Goal: Task Accomplishment & Management: Use online tool/utility

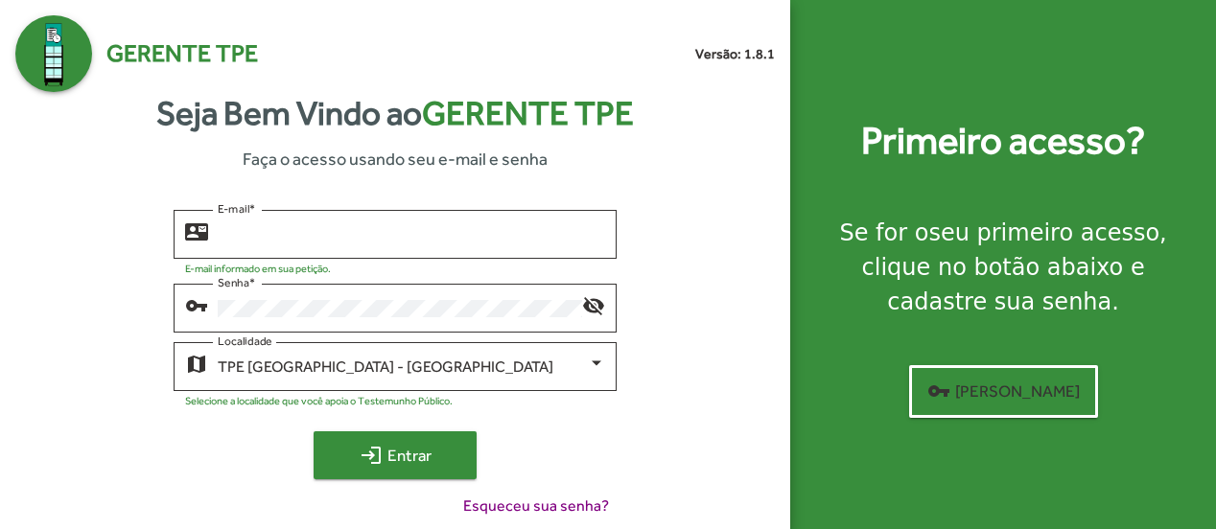
type input "**********"
click at [433, 446] on span "login Entrar" at bounding box center [395, 455] width 129 height 35
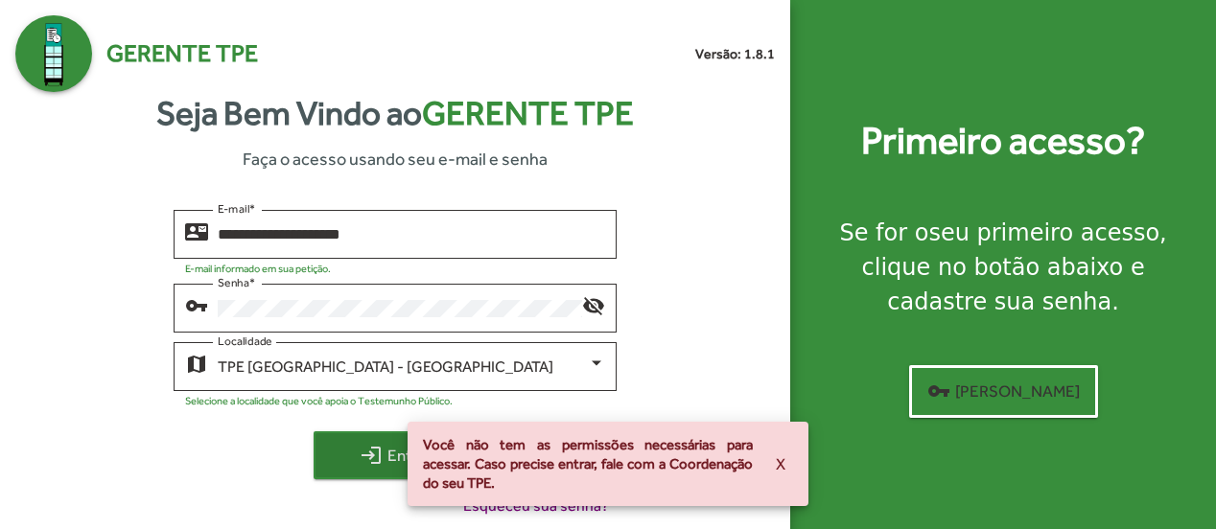
click at [375, 456] on mat-icon "login" at bounding box center [371, 455] width 23 height 23
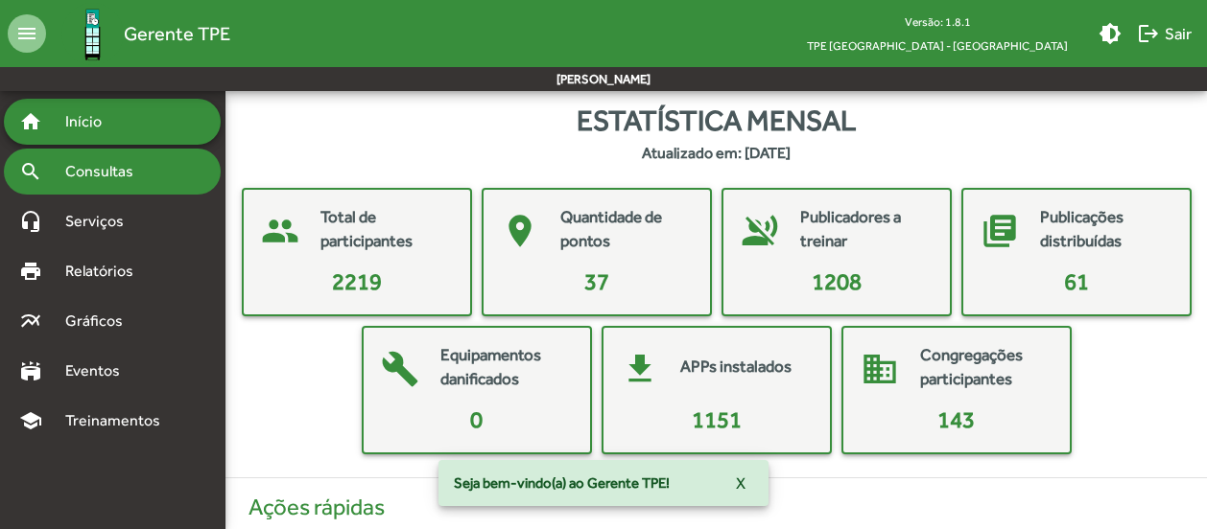
click at [109, 167] on span "Consultas" at bounding box center [106, 171] width 105 height 23
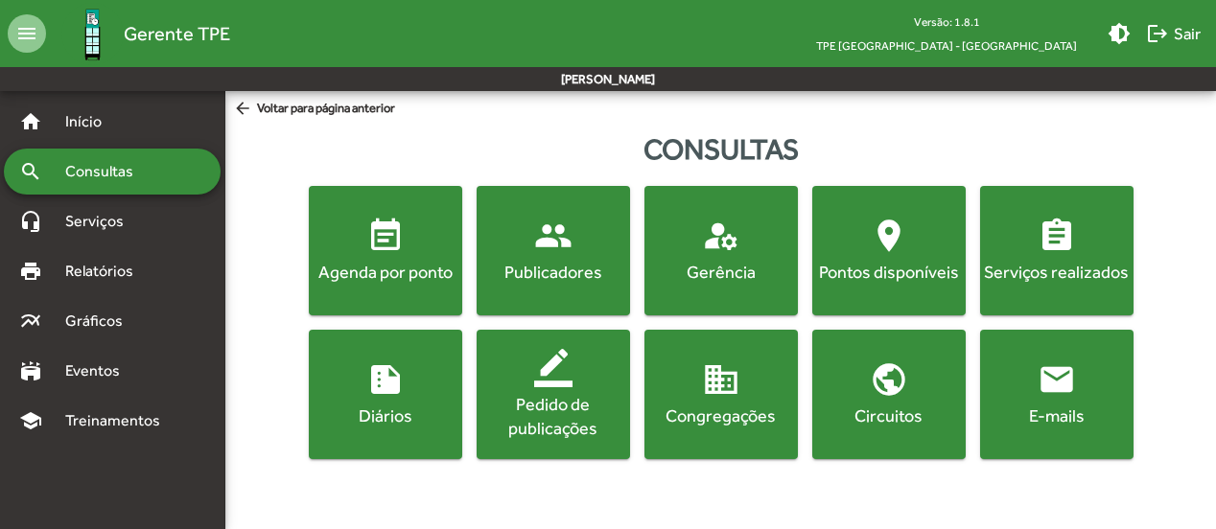
click at [403, 267] on div "Agenda por ponto" at bounding box center [386, 272] width 146 height 24
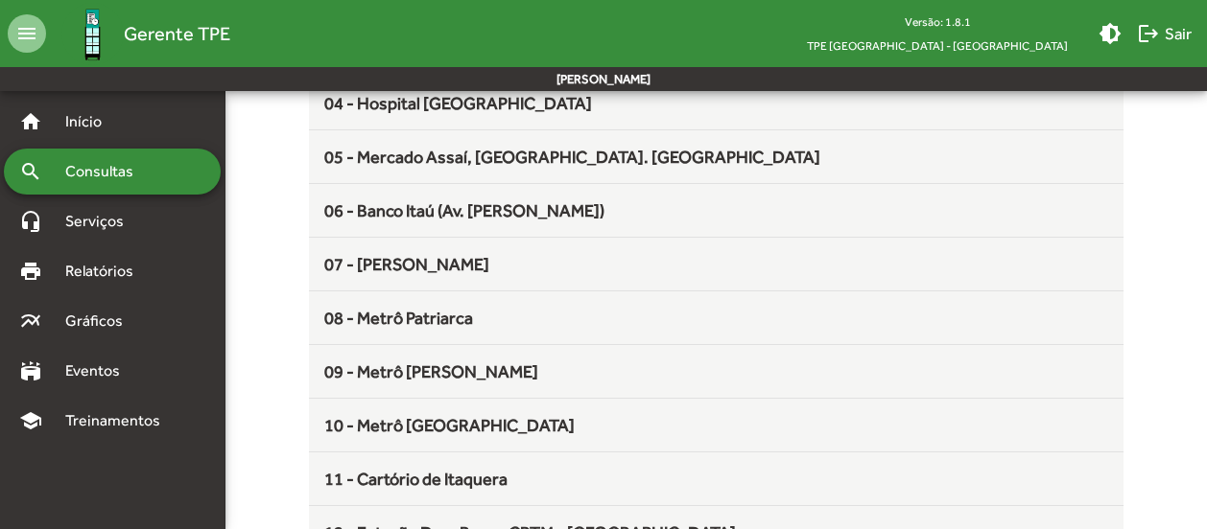
scroll to position [480, 0]
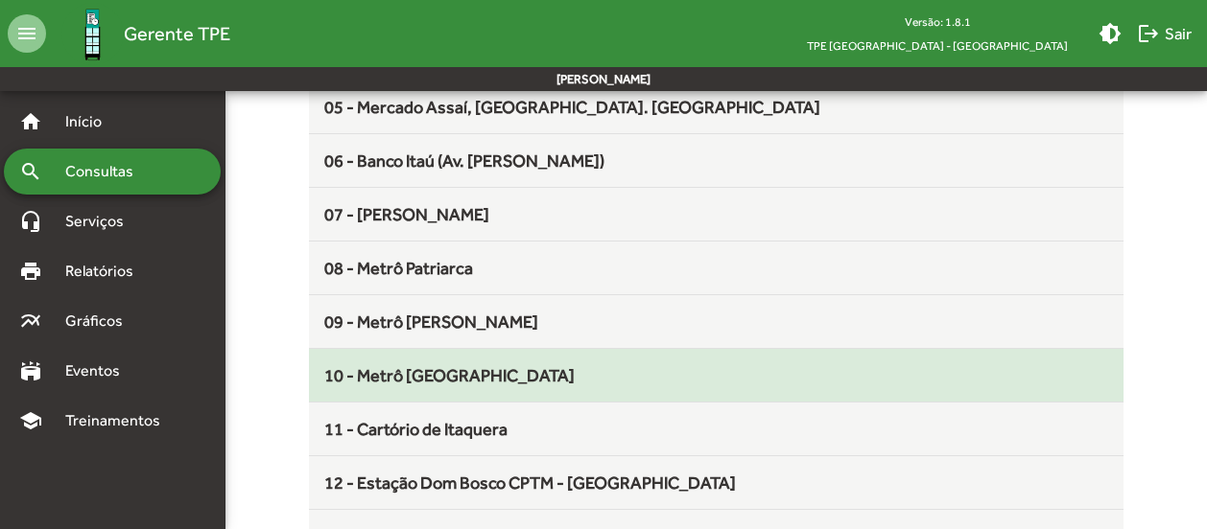
click at [441, 387] on mat-list-item "10 - Metrô [GEOGRAPHIC_DATA]" at bounding box center [716, 376] width 814 height 54
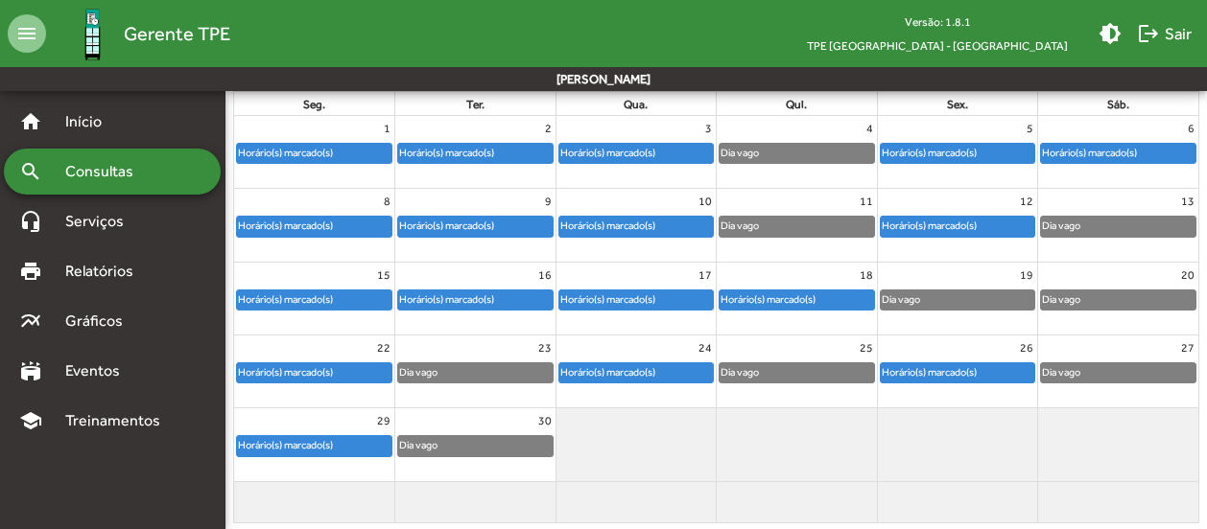
scroll to position [168, 0]
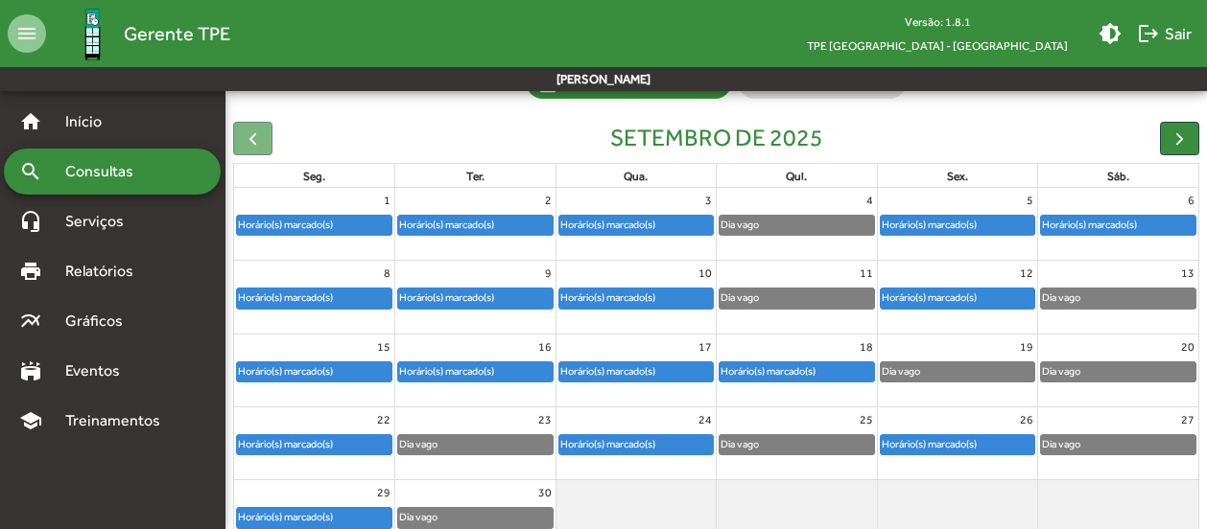
click at [1014, 216] on div "Horário(s) marcado(s)" at bounding box center [958, 225] width 154 height 19
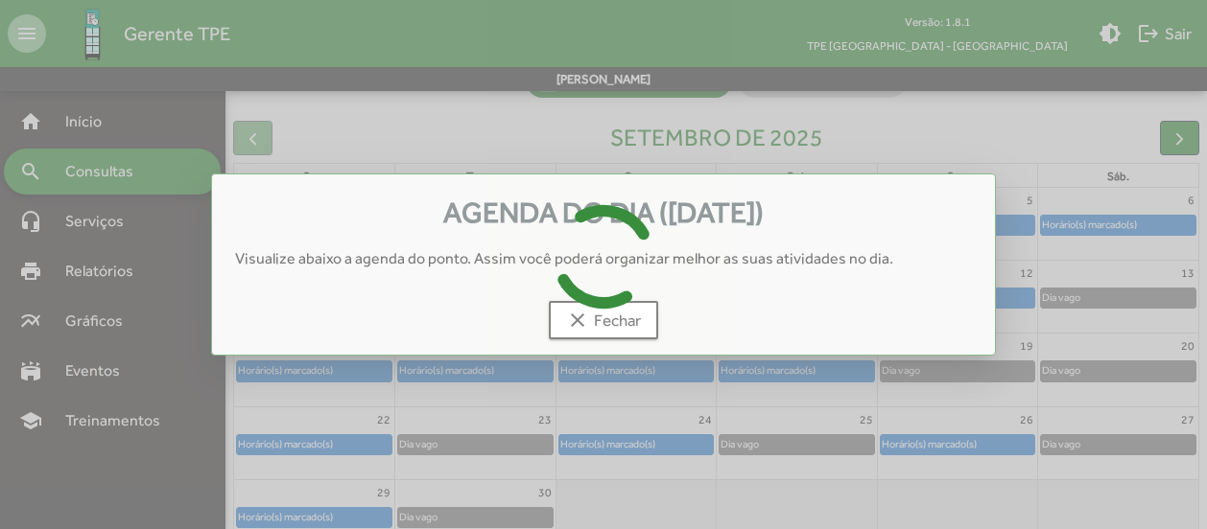
scroll to position [0, 0]
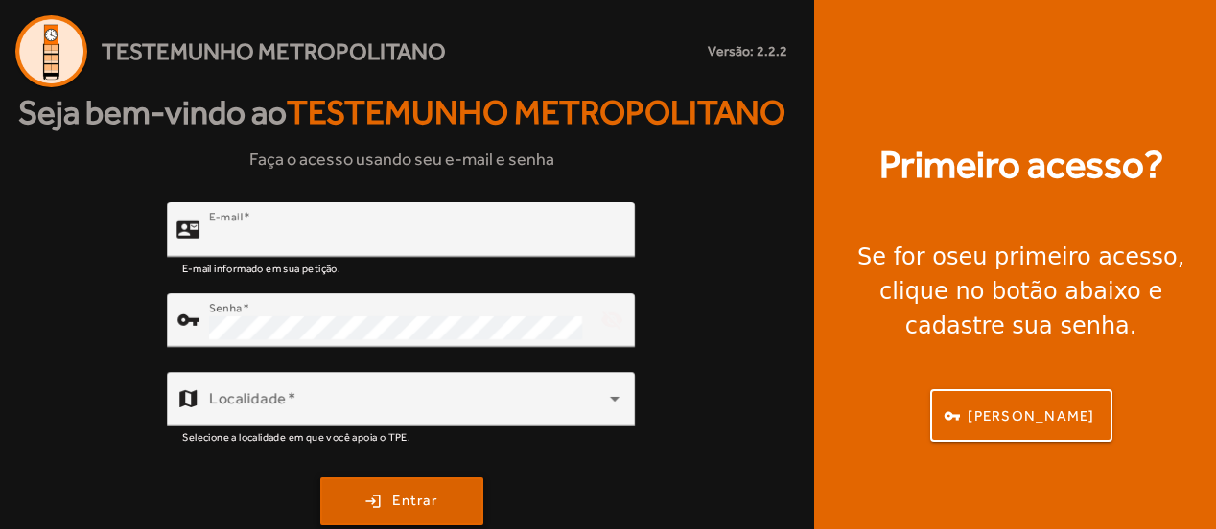
type input "**********"
click at [357, 490] on span "submit" at bounding box center [401, 502] width 159 height 46
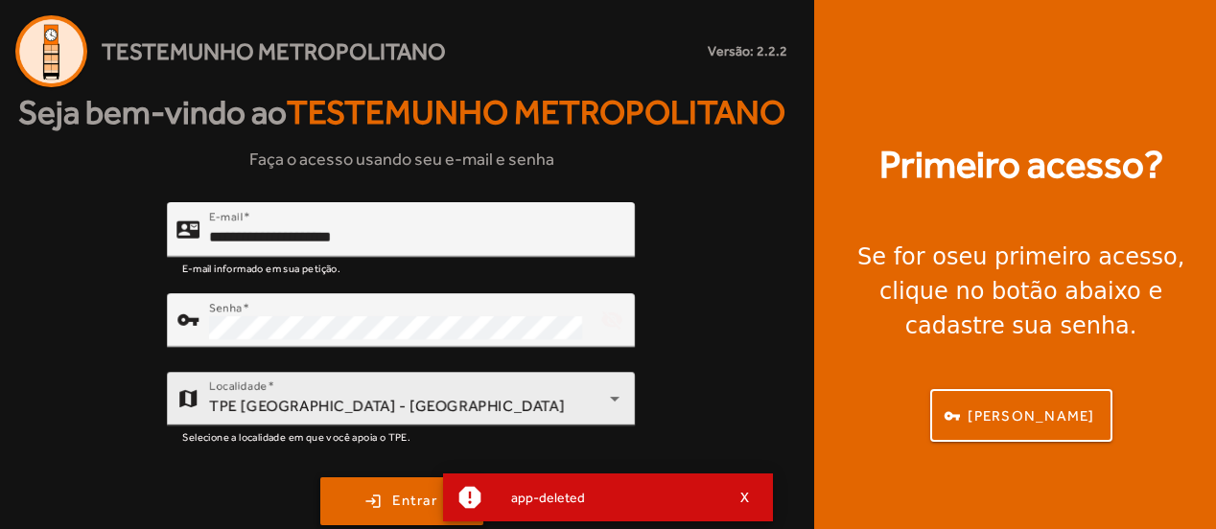
scroll to position [48, 0]
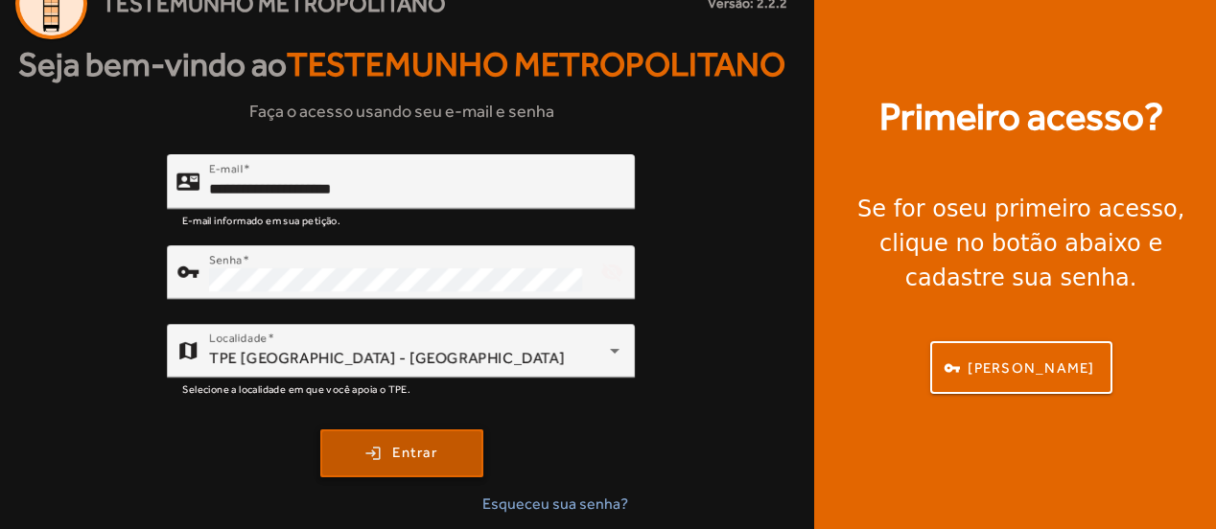
click at [405, 460] on span "Entrar" at bounding box center [414, 453] width 45 height 22
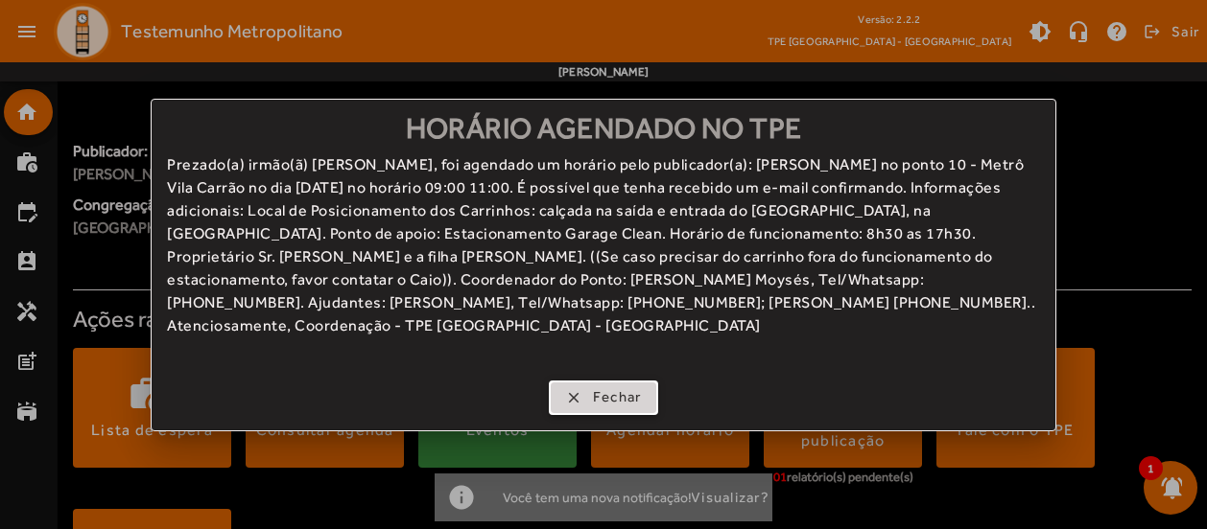
click at [578, 387] on span "button" at bounding box center [604, 398] width 106 height 46
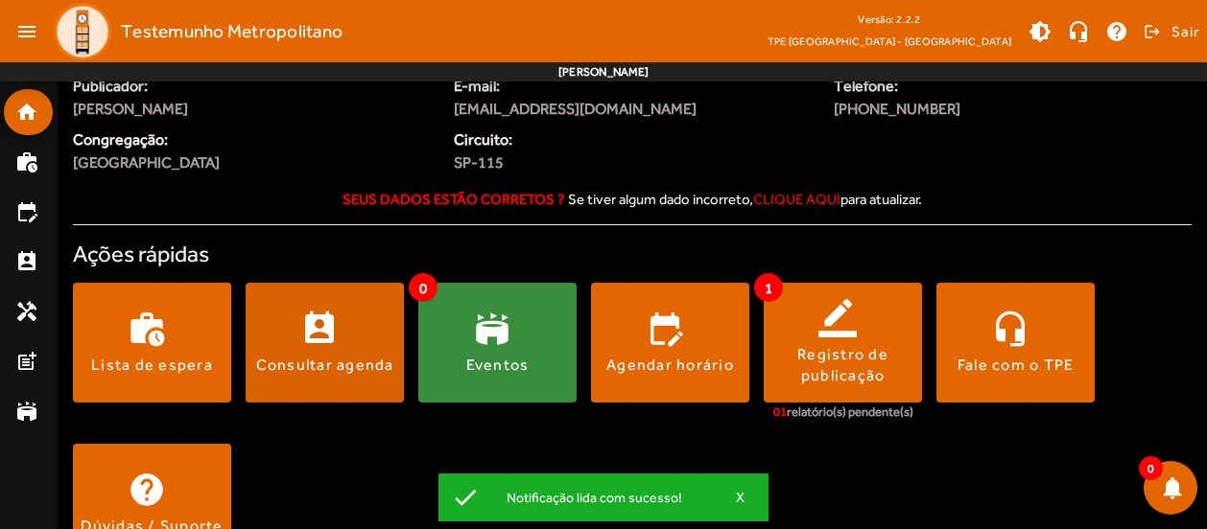
scroll to position [96, 0]
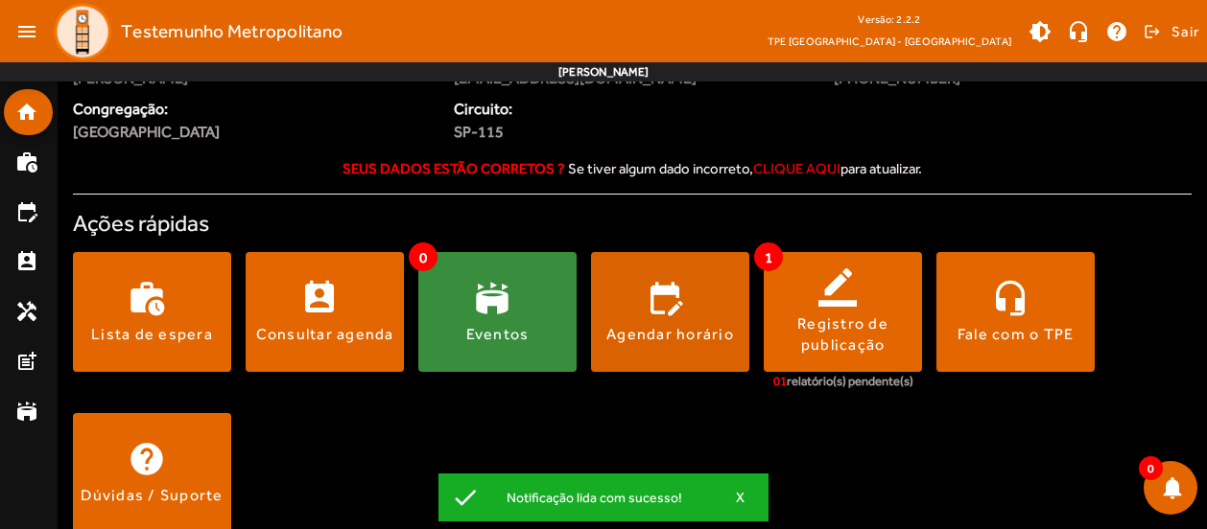
click at [671, 328] on div "Agendar horário" at bounding box center [670, 334] width 128 height 21
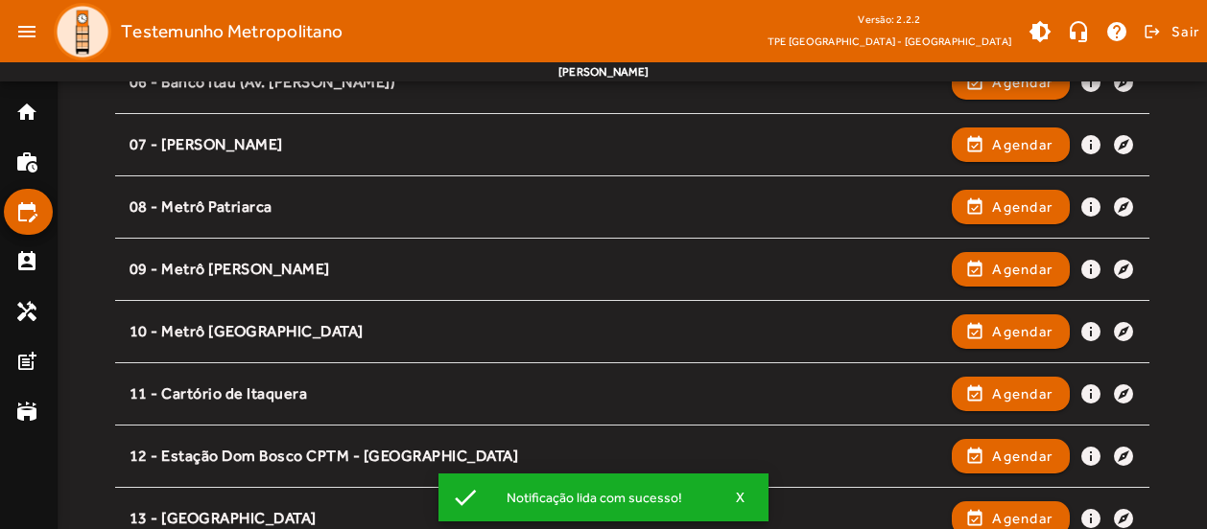
scroll to position [671, 0]
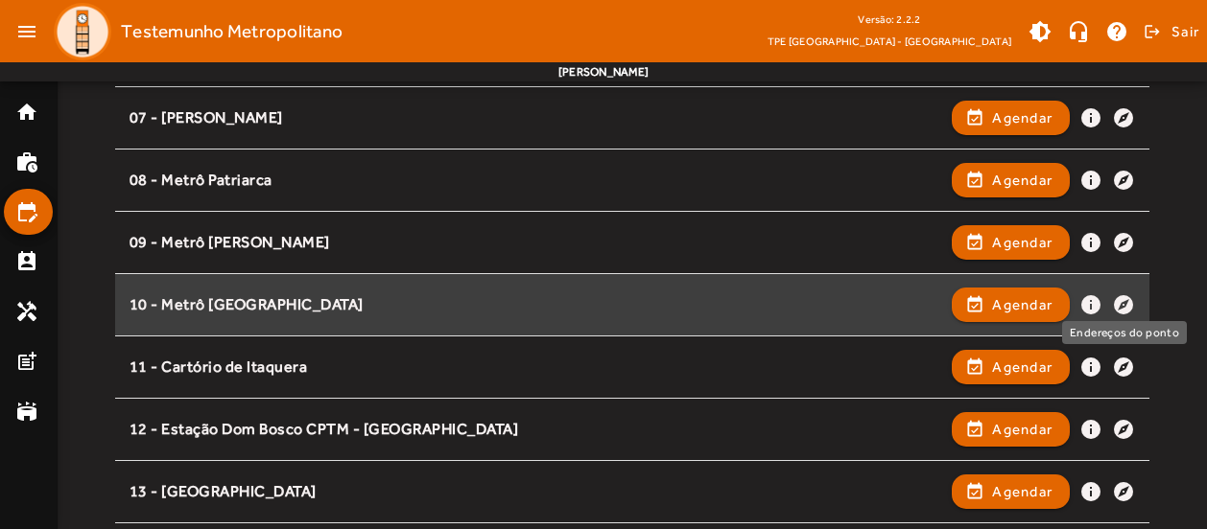
click at [1122, 298] on mat-icon "explore" at bounding box center [1123, 305] width 23 height 23
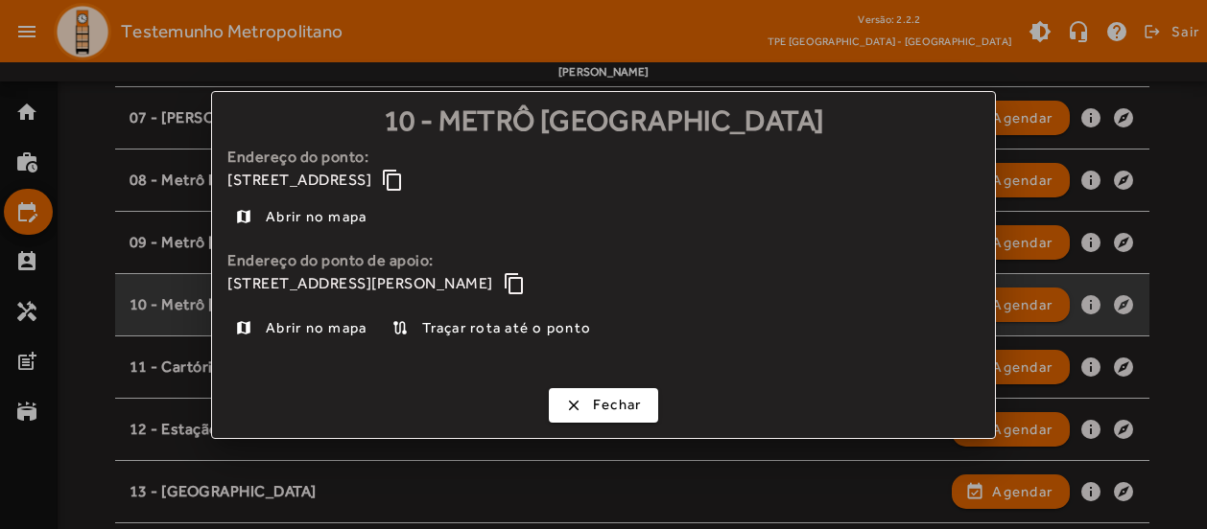
scroll to position [0, 0]
